Goal: Task Accomplishment & Management: Manage account settings

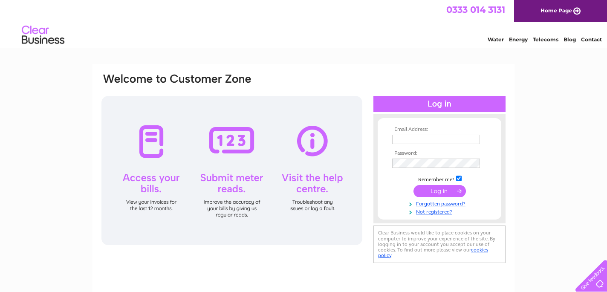
click at [447, 139] on input "text" at bounding box center [436, 139] width 88 height 9
type input "lrfbc@blueyonder.co.uk"
click at [442, 191] on input "submit" at bounding box center [440, 192] width 52 height 12
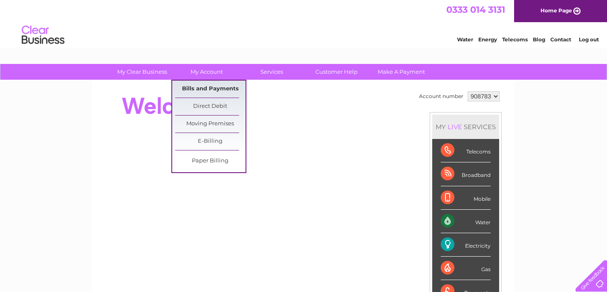
click at [208, 88] on link "Bills and Payments" at bounding box center [210, 89] width 70 height 17
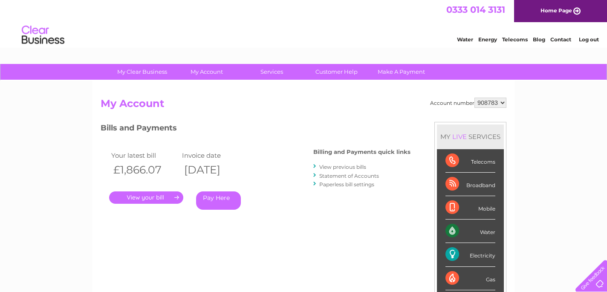
click at [173, 198] on link "." at bounding box center [146, 197] width 74 height 12
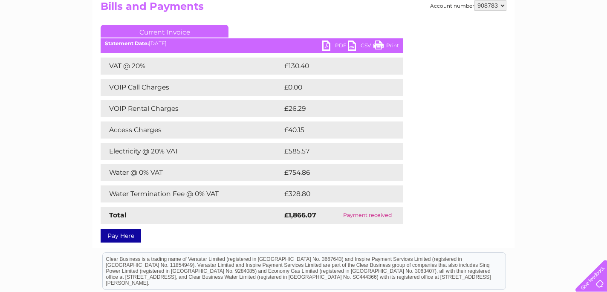
scroll to position [98, 0]
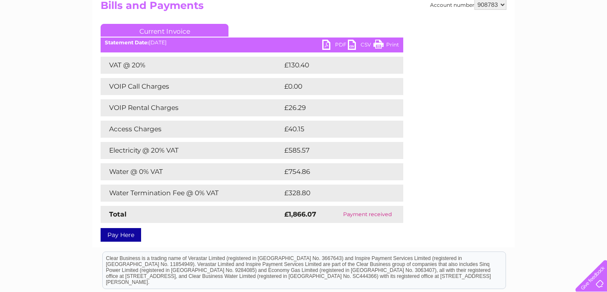
click at [327, 45] on link "PDF" at bounding box center [335, 46] width 26 height 12
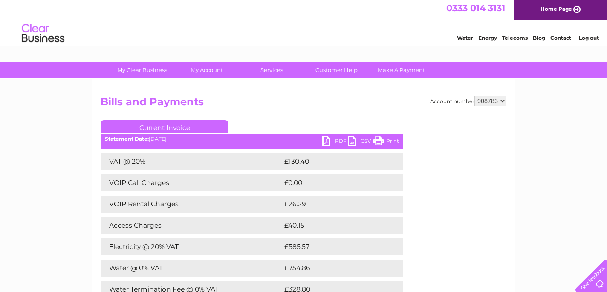
scroll to position [0, 0]
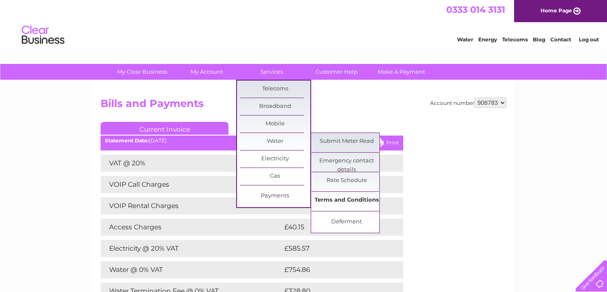
click at [346, 196] on link "Terms and Conditions" at bounding box center [347, 200] width 70 height 17
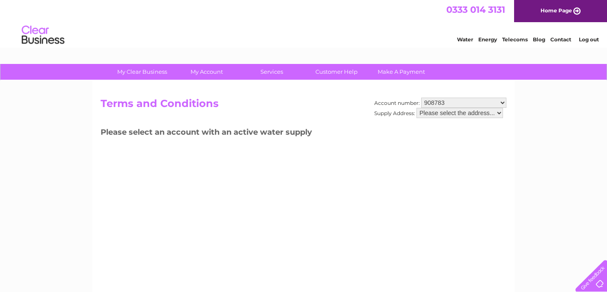
click at [499, 113] on select "Please select the address..." at bounding box center [460, 113] width 87 height 10
click at [417, 108] on select "Please select the address..." at bounding box center [460, 113] width 87 height 10
click at [464, 115] on select "Please select the address..." at bounding box center [460, 113] width 87 height 10
click at [417, 108] on select "Please select the address..." at bounding box center [460, 113] width 87 height 10
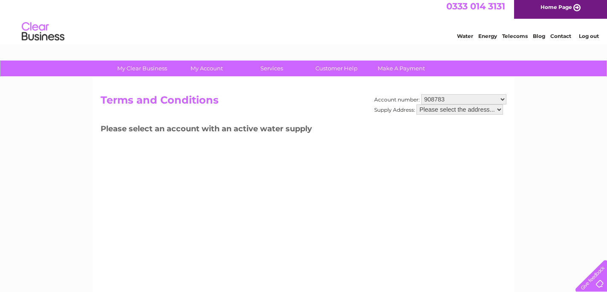
scroll to position [2, 0]
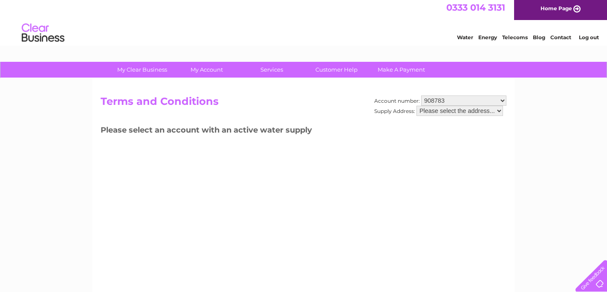
click at [561, 38] on link "Contact" at bounding box center [561, 37] width 21 height 6
click at [569, 9] on link "Home Page" at bounding box center [560, 9] width 93 height 22
